Goal: Navigation & Orientation: Go to known website

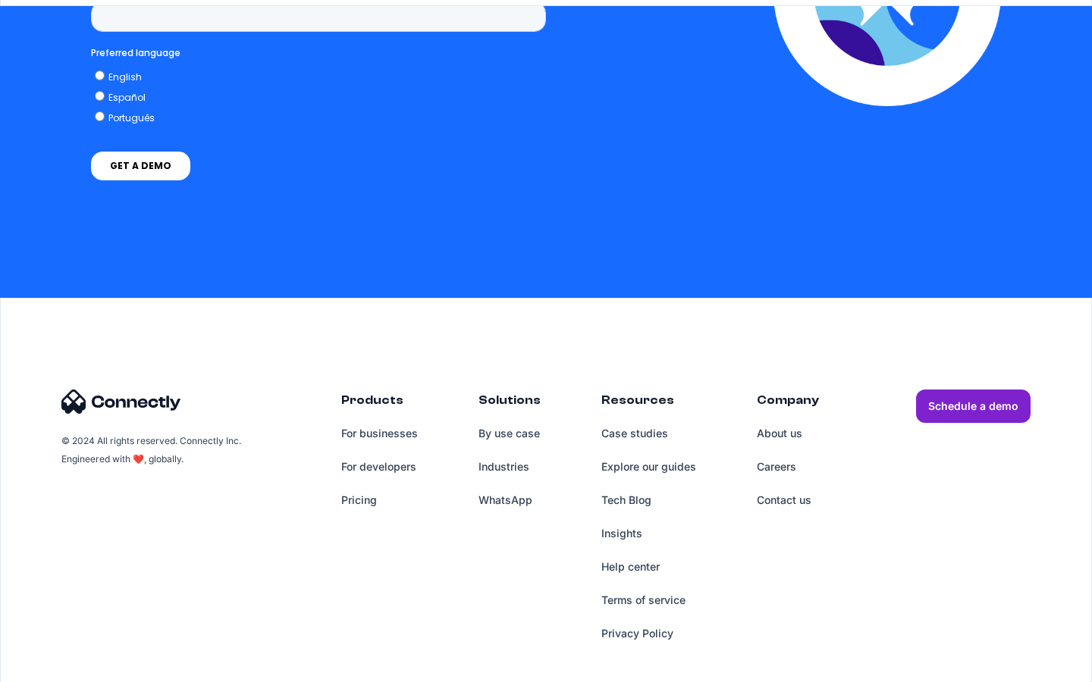
scroll to position [3227, 0]
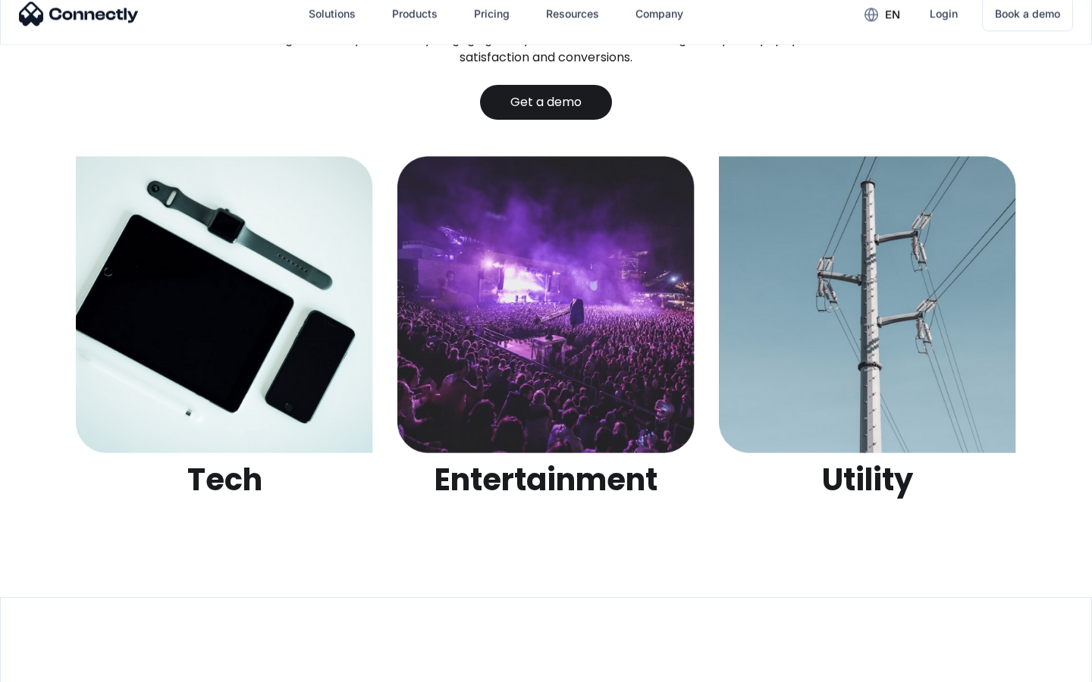
scroll to position [4783, 0]
